Goal: Task Accomplishment & Management: Manage account settings

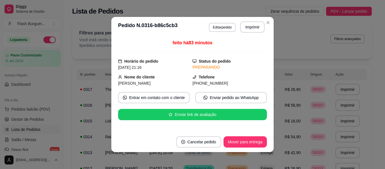
scroll to position [92, 0]
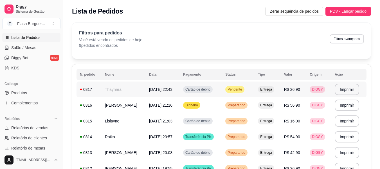
click at [239, 89] on span "Pendente" at bounding box center [235, 89] width 17 height 5
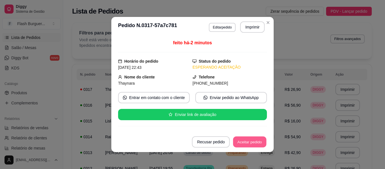
click at [246, 142] on button "Aceitar pedido" at bounding box center [249, 141] width 33 height 11
click at [246, 142] on button "Mover para preparo" at bounding box center [245, 141] width 42 height 11
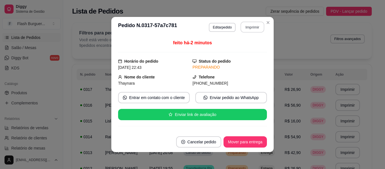
click at [253, 28] on button "Imprimir" at bounding box center [252, 27] width 24 height 11
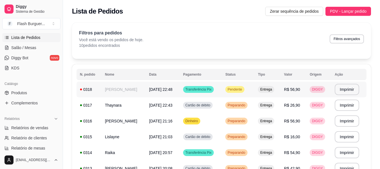
click at [234, 89] on span "Pendente" at bounding box center [235, 89] width 17 height 5
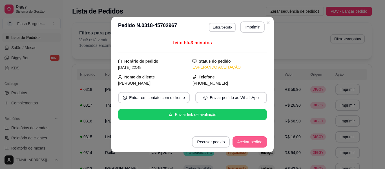
click at [240, 141] on button "Aceitar pedido" at bounding box center [249, 141] width 34 height 11
click at [240, 141] on button "Mover para preparo" at bounding box center [245, 141] width 42 height 11
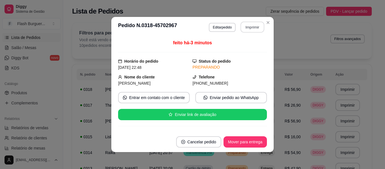
click at [245, 30] on button "Imprimir" at bounding box center [252, 27] width 24 height 11
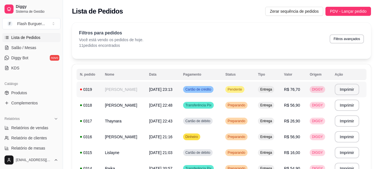
click at [241, 89] on span "Pendente" at bounding box center [235, 89] width 17 height 5
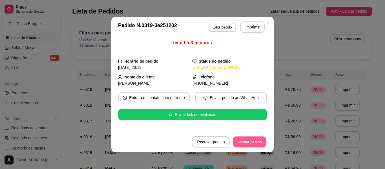
click at [251, 141] on button "Aceitar pedido" at bounding box center [249, 141] width 33 height 11
click at [251, 141] on button "Mover para preparo" at bounding box center [245, 141] width 42 height 11
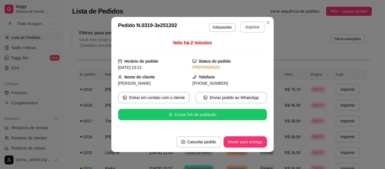
click at [244, 29] on button "Imprimir" at bounding box center [252, 26] width 24 height 11
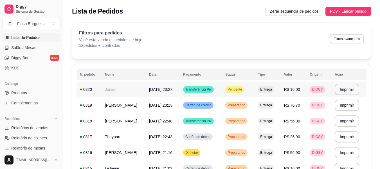
click at [173, 86] on td "[DATE] 23:27" at bounding box center [163, 89] width 34 height 16
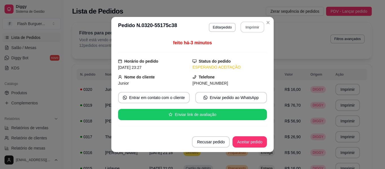
click at [248, 27] on button "Imprimir" at bounding box center [252, 27] width 24 height 11
